Goal: Information Seeking & Learning: Learn about a topic

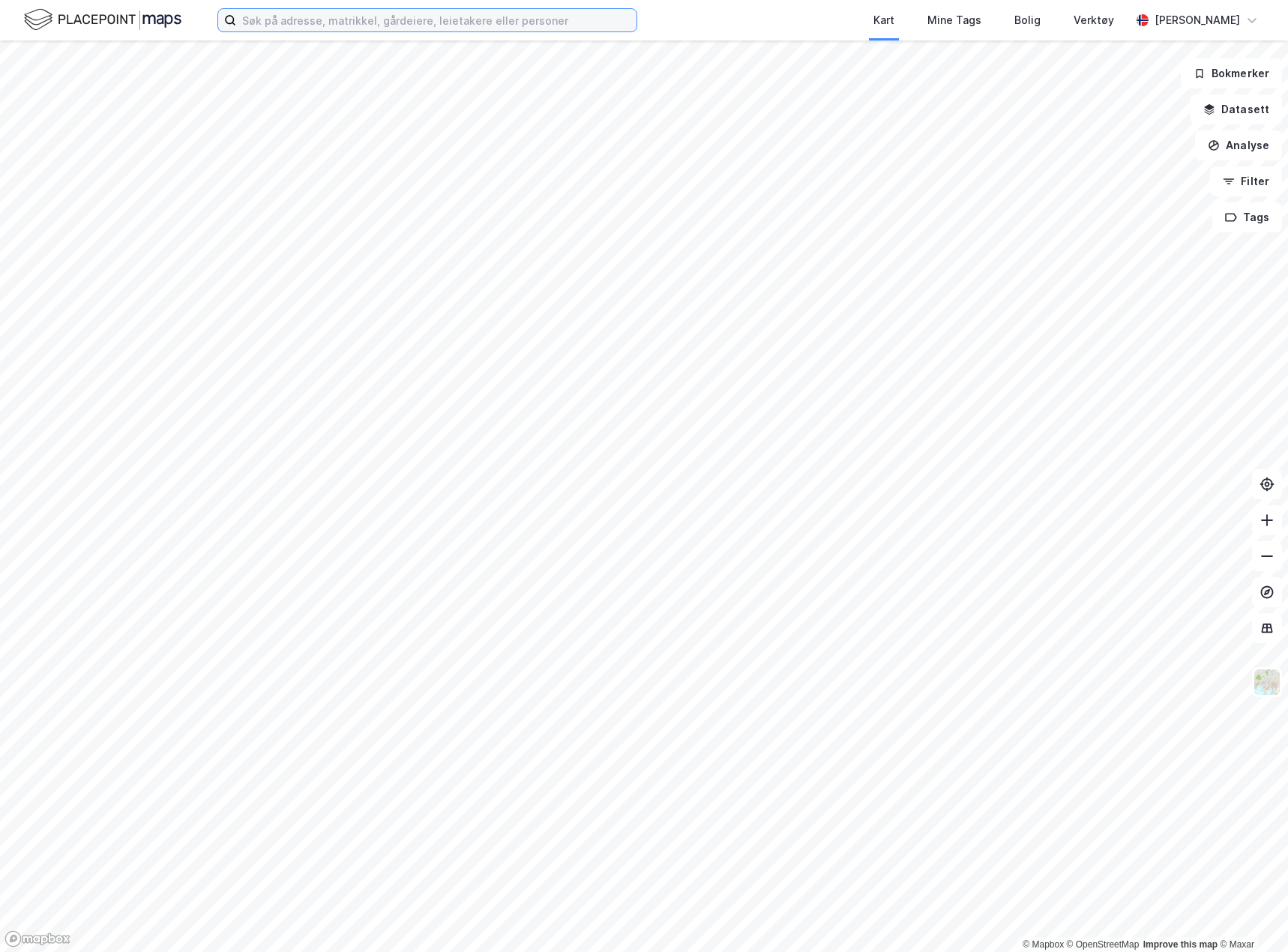
click at [309, 26] on input at bounding box center [436, 20] width 400 height 22
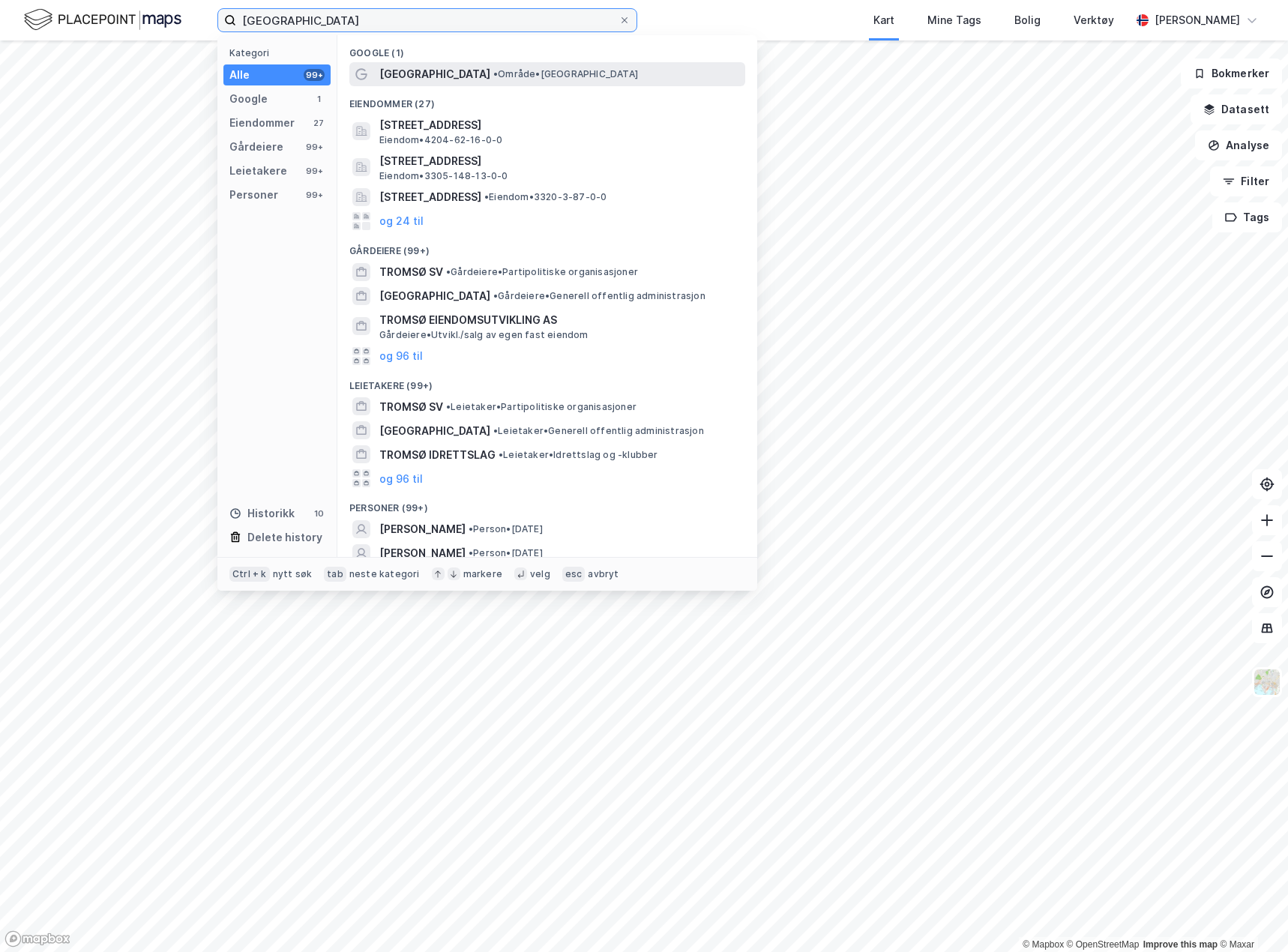
type input "[GEOGRAPHIC_DATA]"
click at [554, 76] on div "[GEOGRAPHIC_DATA] • Område • [GEOGRAPHIC_DATA]" at bounding box center [561, 74] width 363 height 18
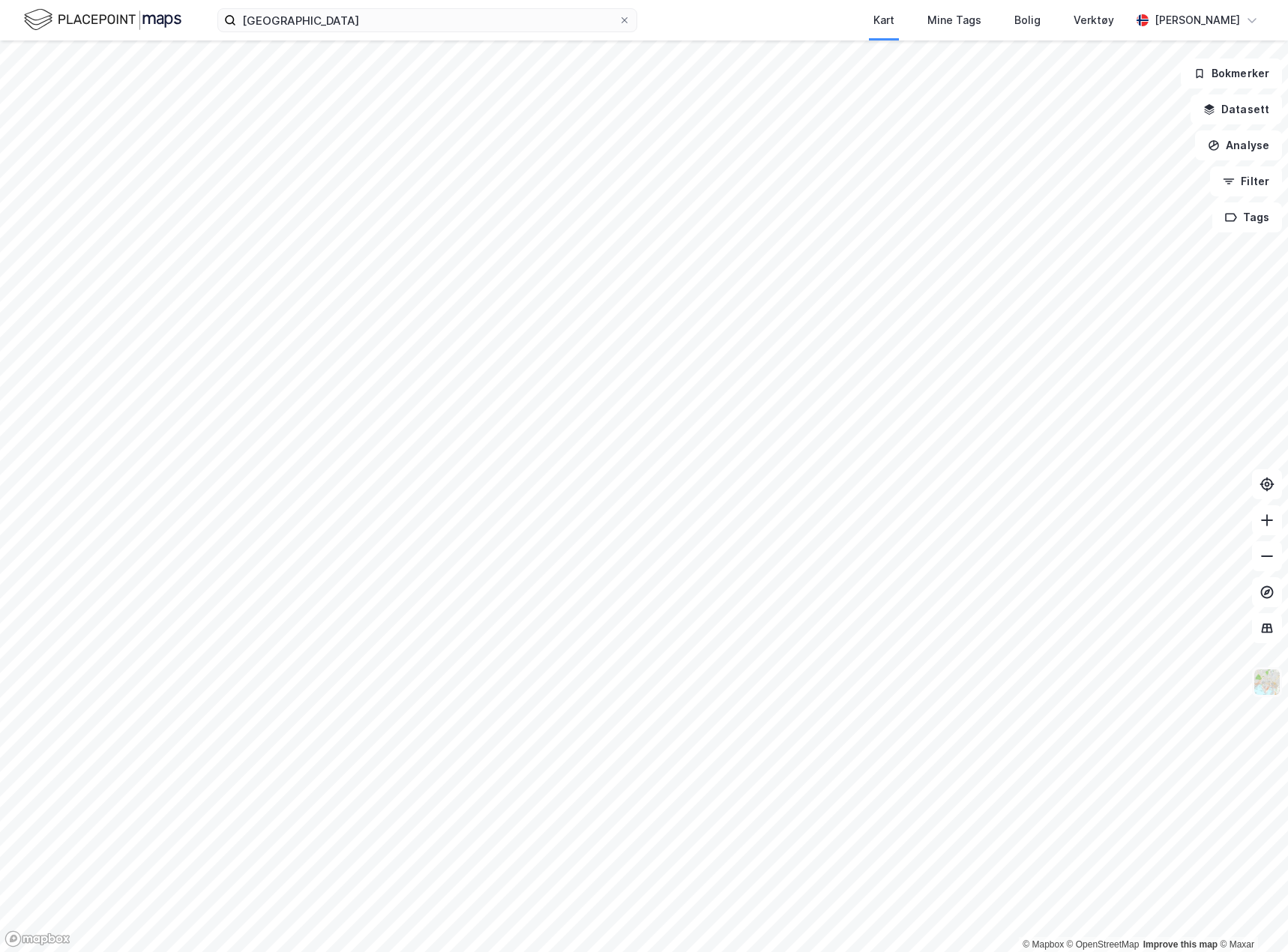
click at [1258, 683] on img at bounding box center [1267, 682] width 29 height 29
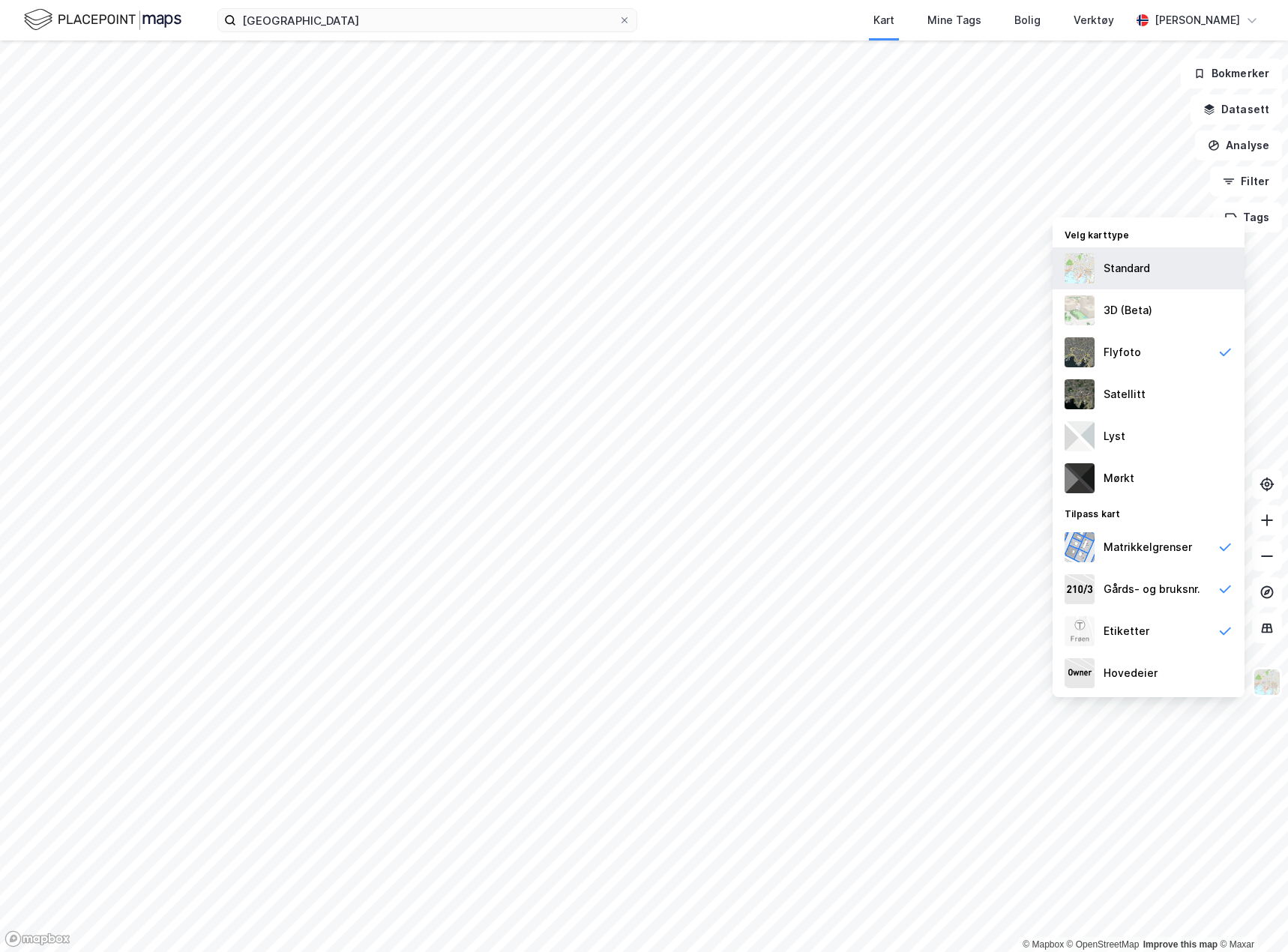
click at [1150, 261] on div "Standard" at bounding box center [1148, 268] width 192 height 42
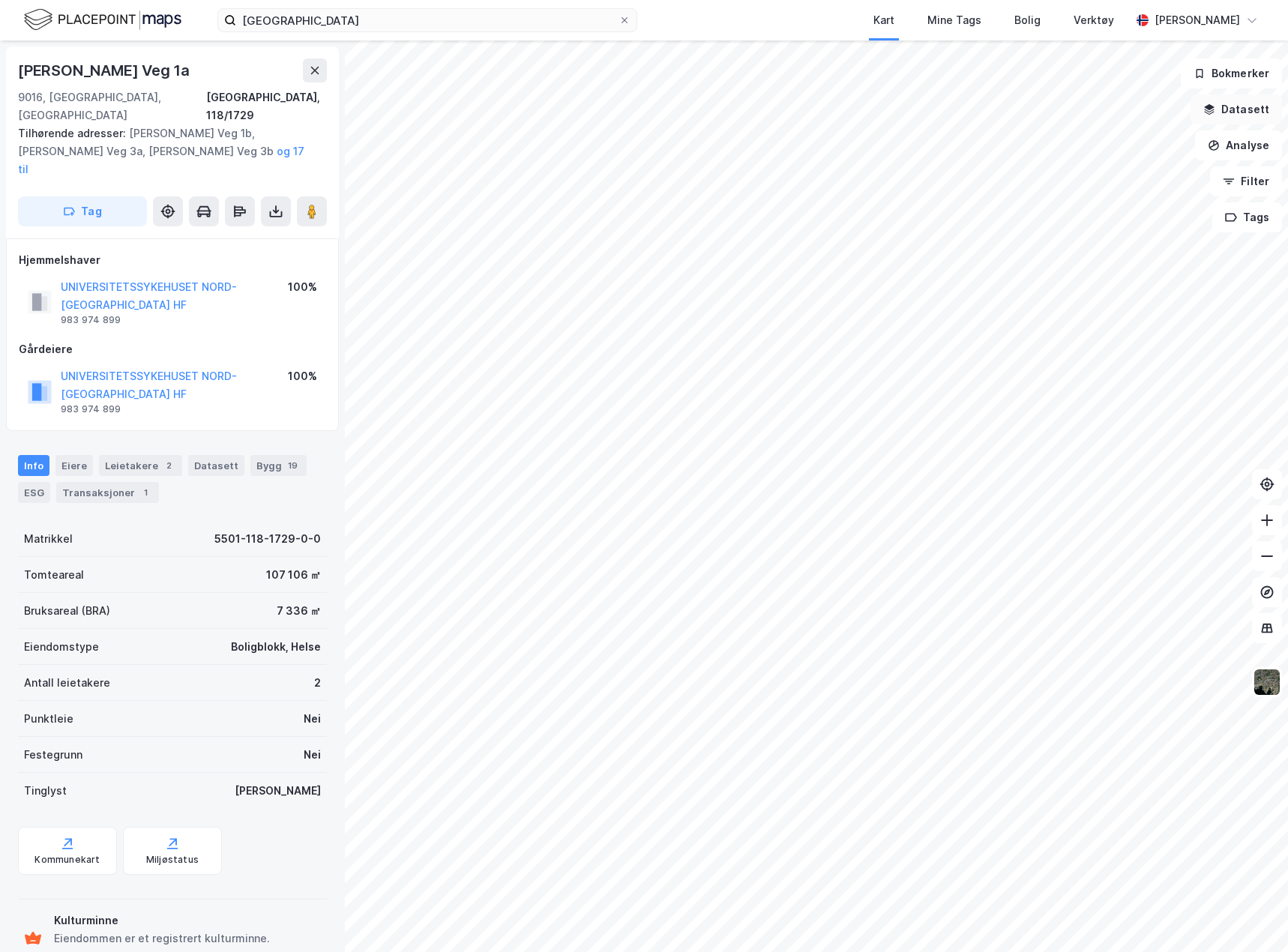
click at [1258, 109] on button "Datasett" at bounding box center [1236, 109] width 91 height 30
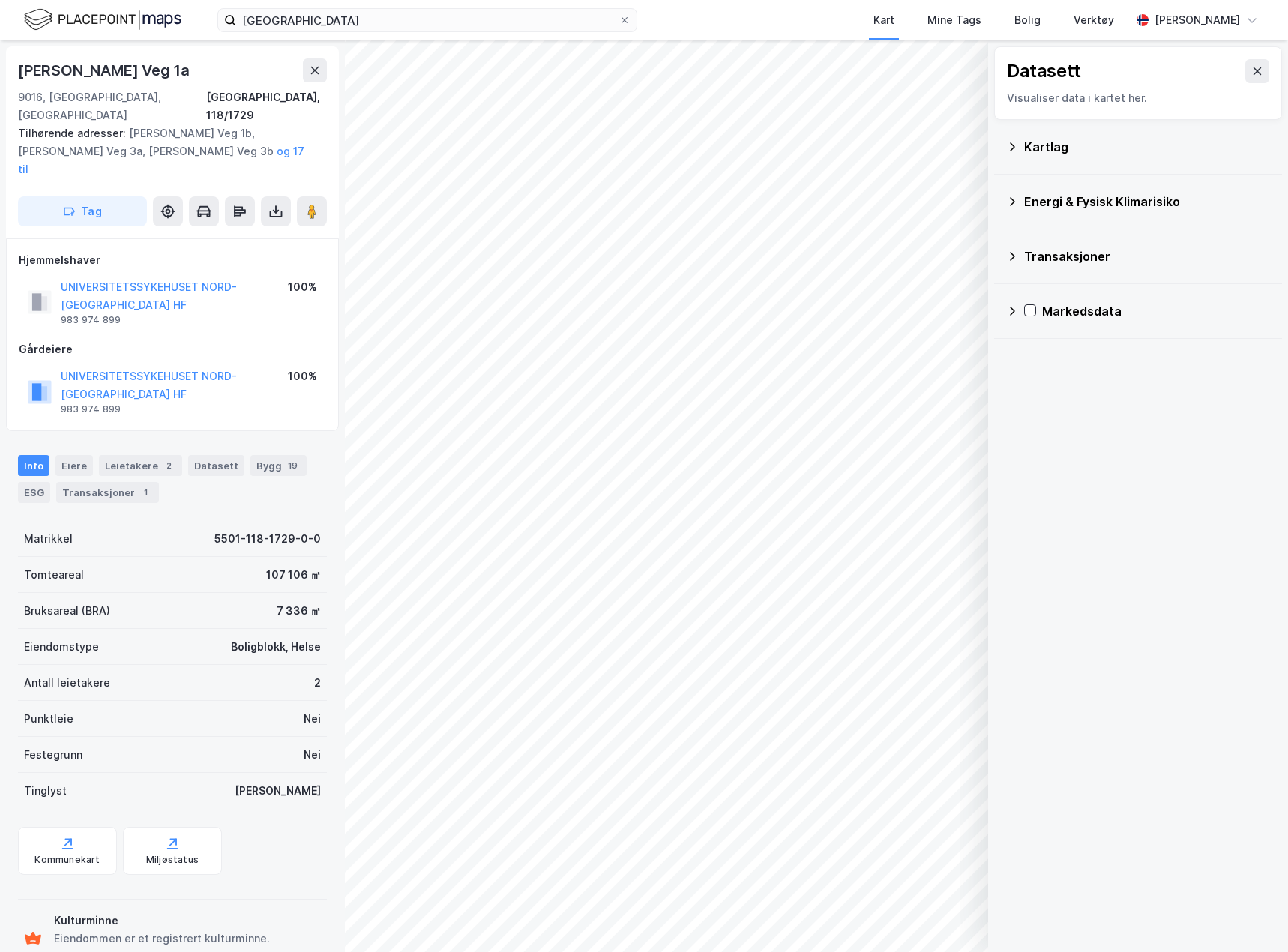
click at [1011, 147] on icon at bounding box center [1012, 146] width 12 height 12
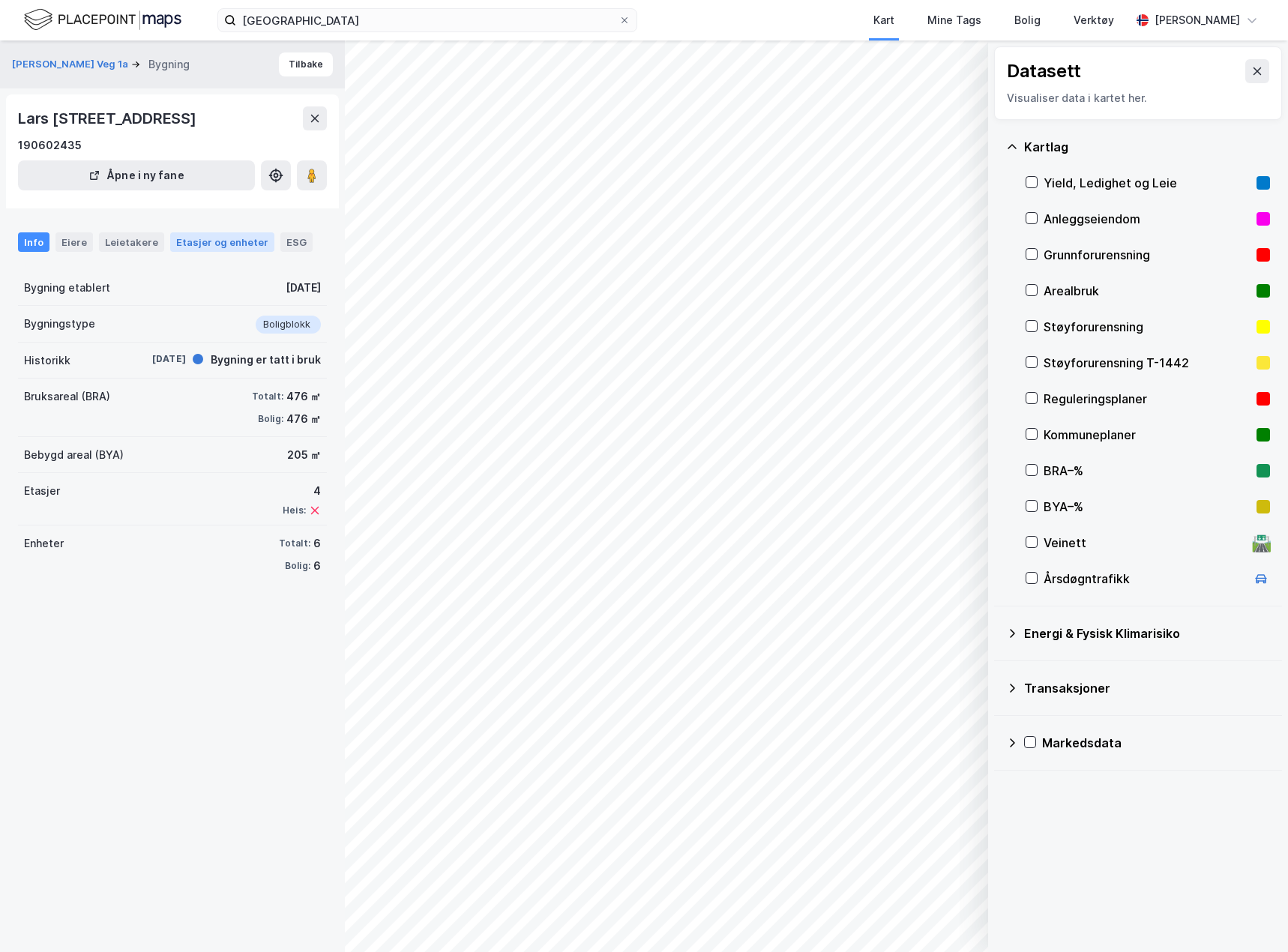
click at [213, 240] on div "Etasjer og enheter" at bounding box center [222, 242] width 92 height 14
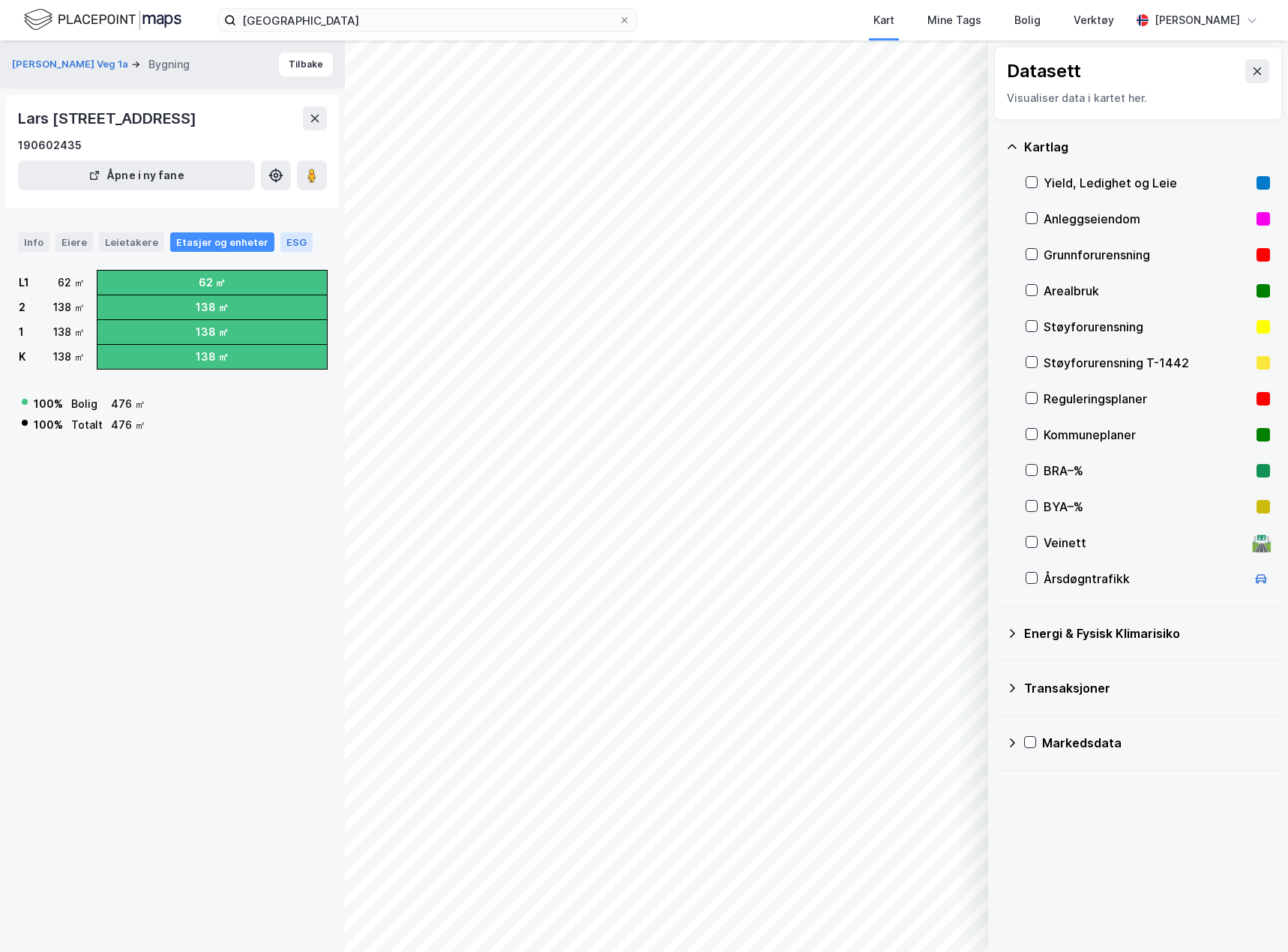
click at [295, 244] on div "ESG" at bounding box center [296, 242] width 32 height 19
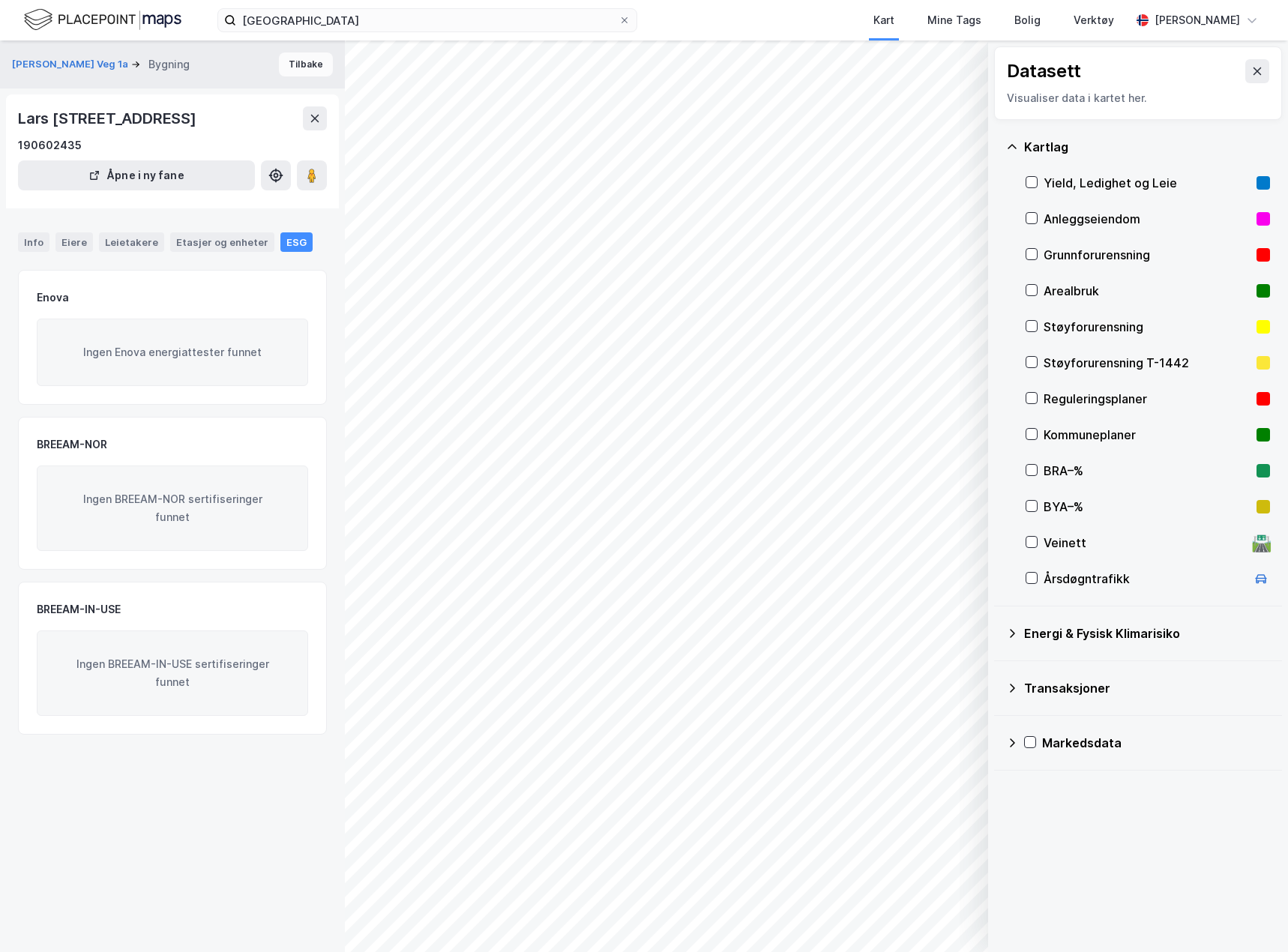
click at [298, 60] on button "Tilbake" at bounding box center [306, 65] width 54 height 24
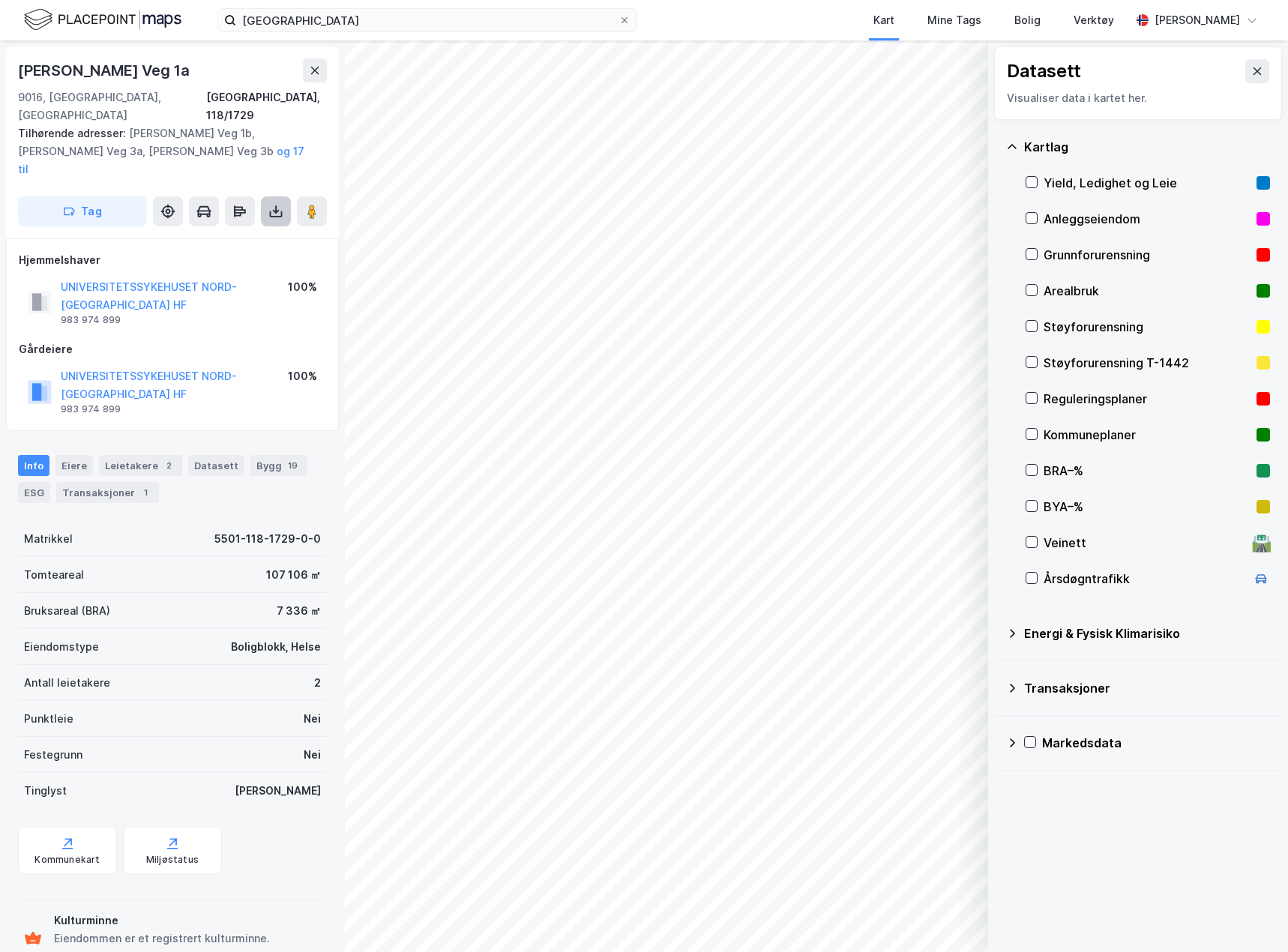
click at [276, 211] on icon at bounding box center [276, 214] width 13 height 6
click at [250, 229] on div "Last ned grunnbok" at bounding box center [211, 241] width 160 height 24
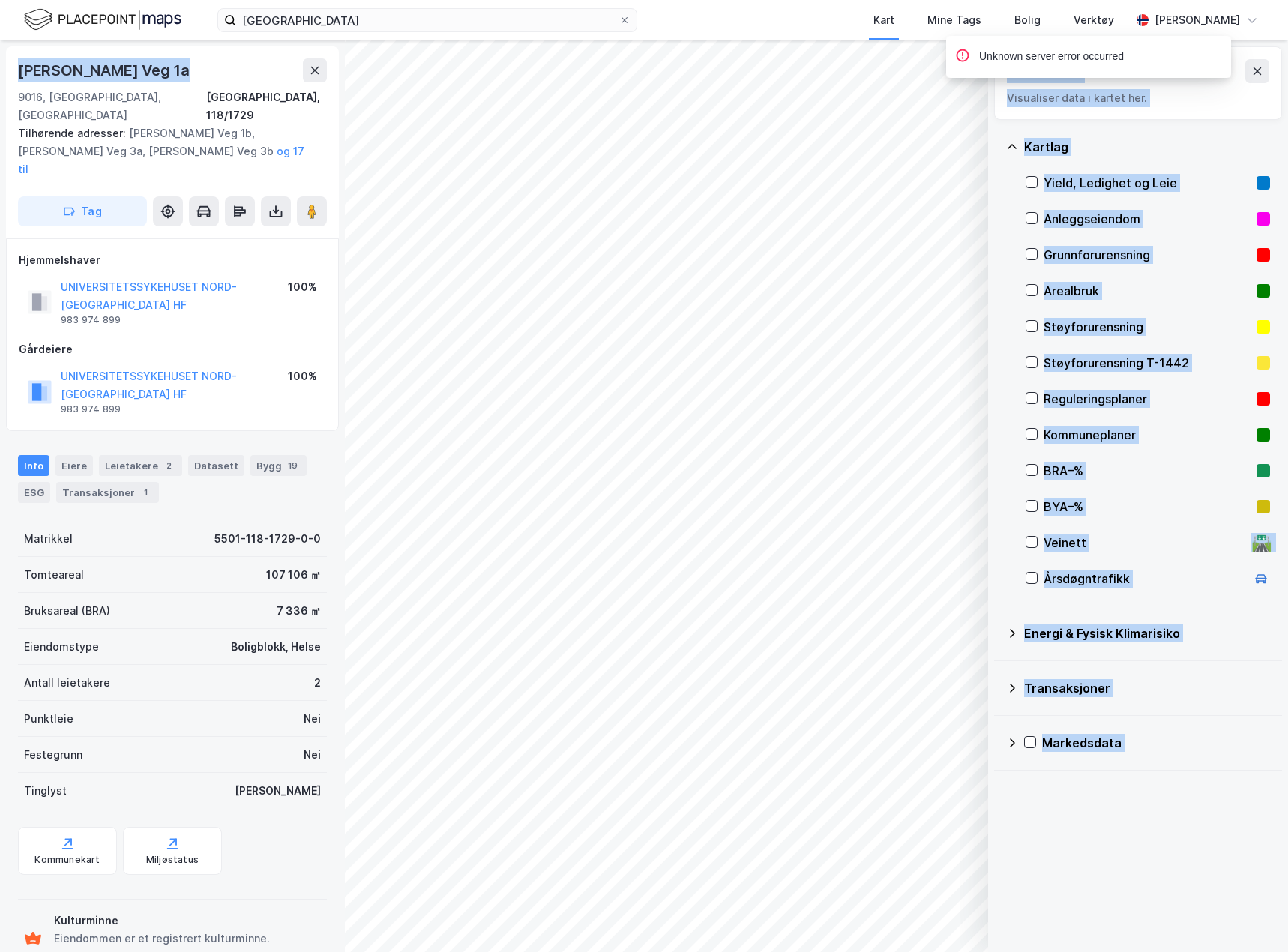
drag, startPoint x: 190, startPoint y: 65, endPoint x: -26, endPoint y: 66, distance: 216.0
click at [0, 66] on html "tromsø Kart Mine Tags Bolig Verktøy [PERSON_NAME] © Mapbox © OpenStreetMap Impr…" at bounding box center [644, 476] width 1288 height 952
click at [165, 60] on div "[PERSON_NAME] Veg 1a" at bounding box center [105, 70] width 175 height 24
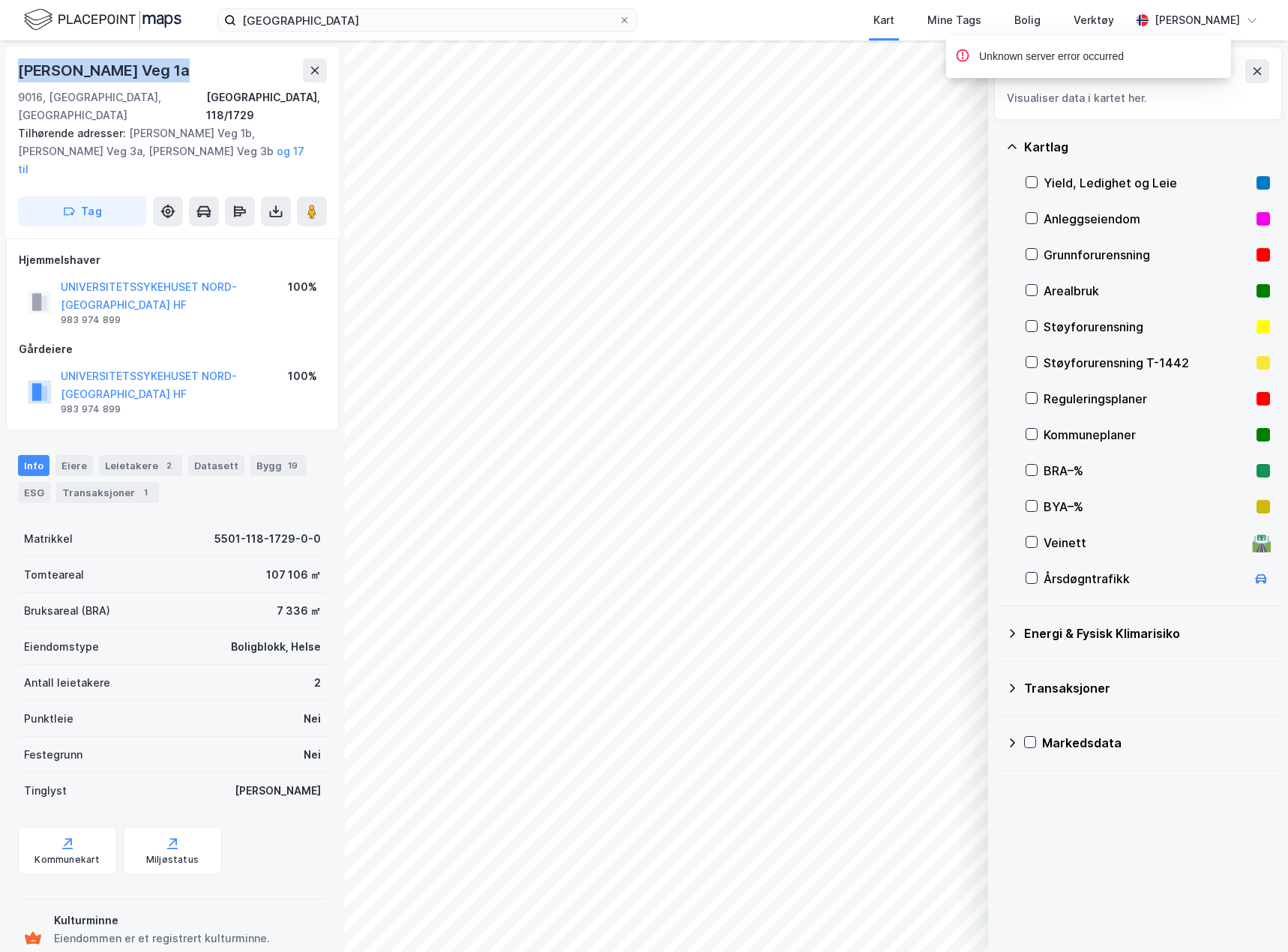
drag, startPoint x: 169, startPoint y: 72, endPoint x: 21, endPoint y: 69, distance: 148.0
click at [21, 69] on div "[PERSON_NAME] Veg 1a" at bounding box center [173, 70] width 309 height 24
copy div "[PERSON_NAME] Veg 1a"
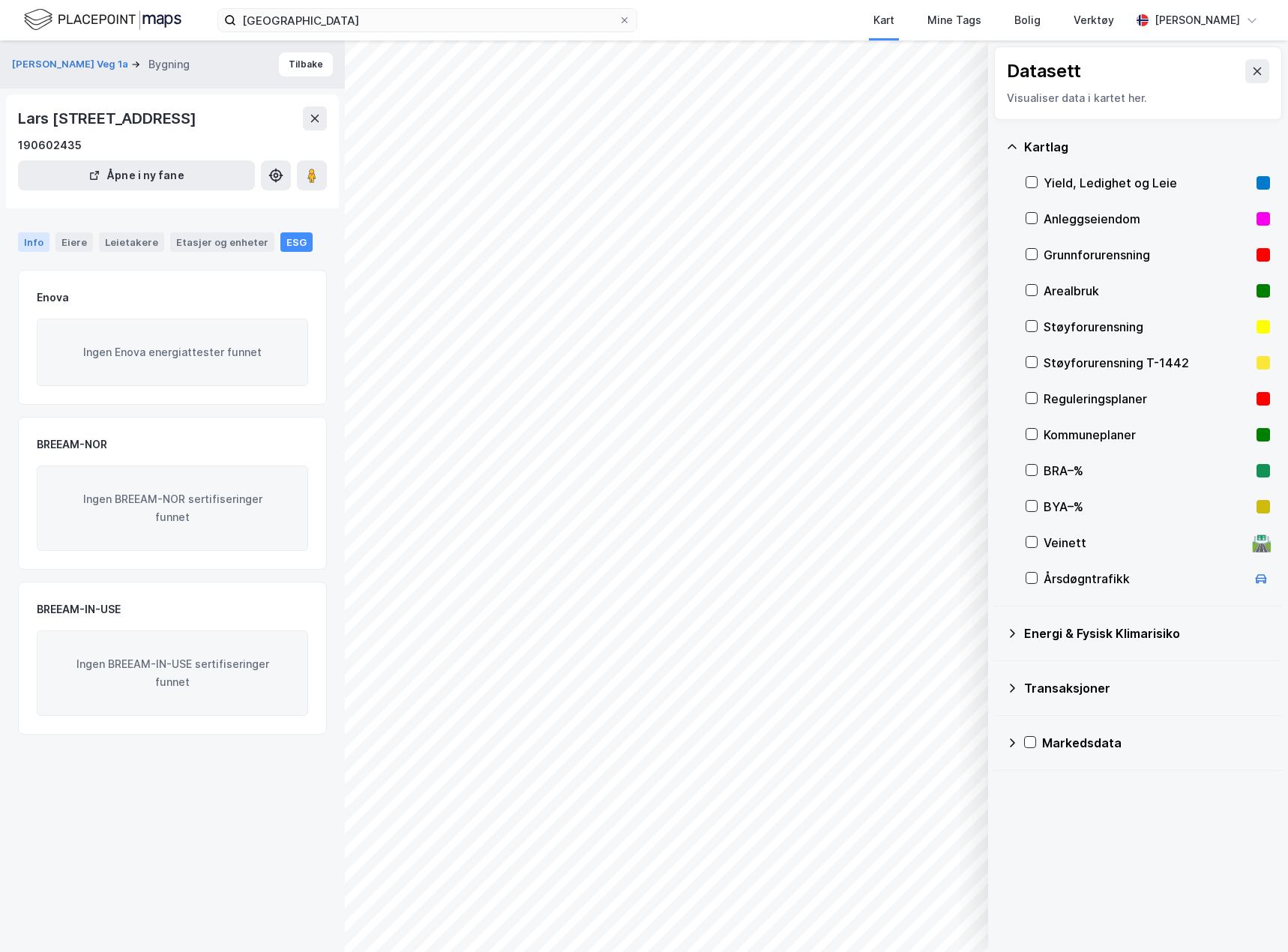
click at [43, 247] on div "Info" at bounding box center [34, 242] width 31 height 19
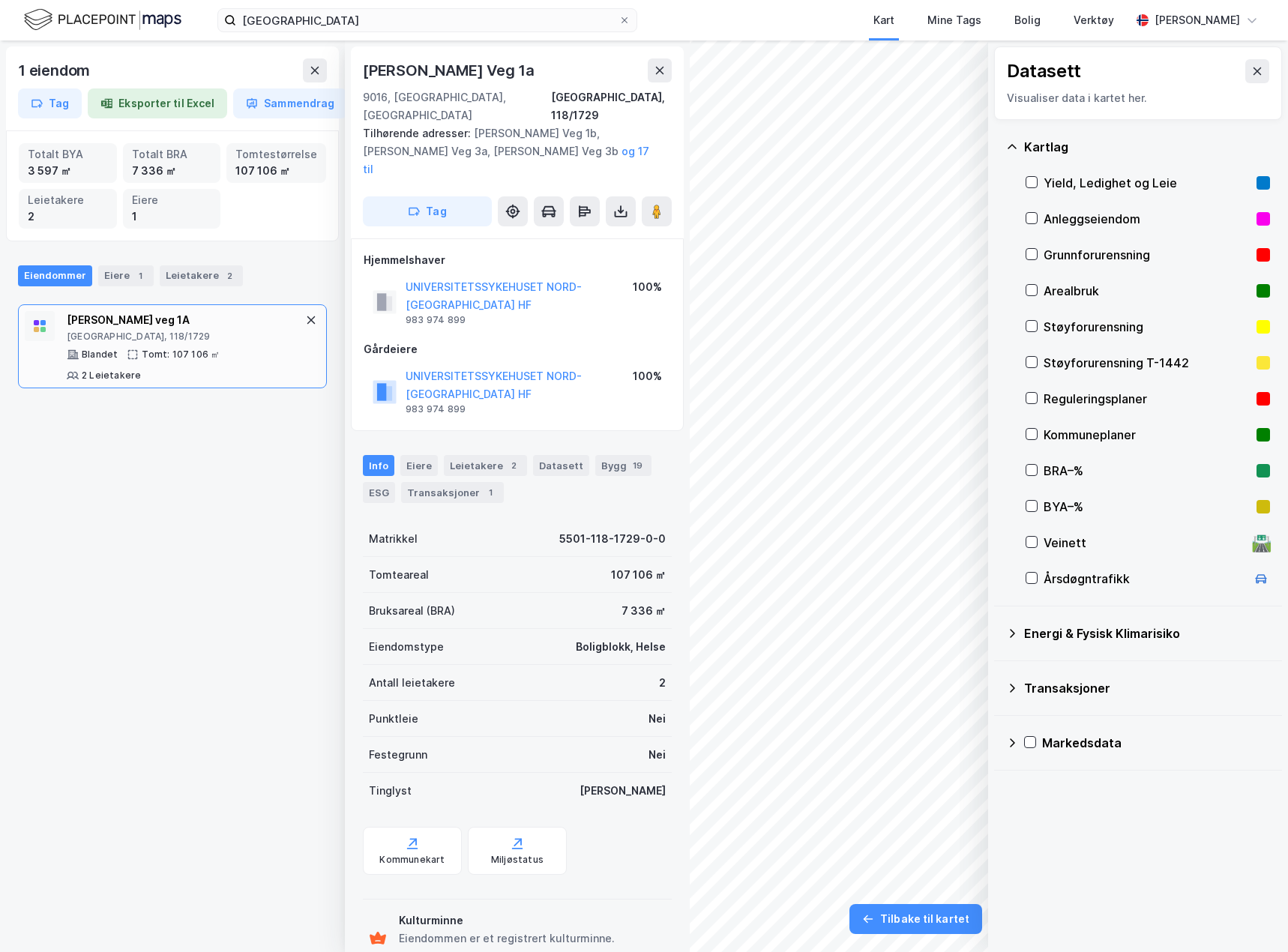
click at [638, 568] on div "1 eiendom Tag Eksporter til Excel Sammendrag Totalt BYA 3 597 ㎡ Totalt BRA 7 33…" at bounding box center [644, 496] width 1288 height 911
click at [308, 319] on icon at bounding box center [312, 319] width 8 height 8
